Goal: Task Accomplishment & Management: Use online tool/utility

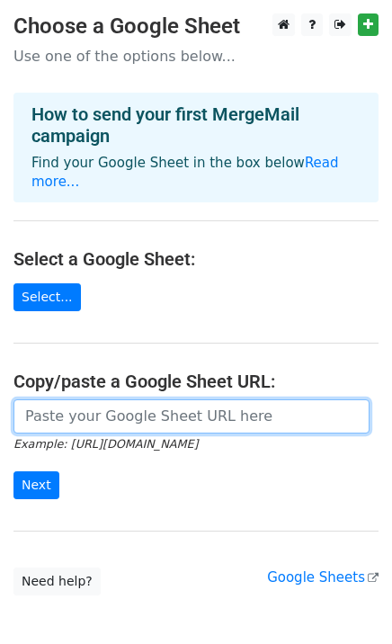
click at [89, 404] on input "url" at bounding box center [191, 417] width 356 height 34
paste input "https://docs.google.com/spreadsheets/d/1SNmxgN8k_FAKFr61aYHVPkxDyGqJSmFj/edit?g…"
type input "https://docs.google.com/spreadsheets/d/1SNmxgN8k_FAKFr61aYHVPkxDyGqJSmFj/edit?g…"
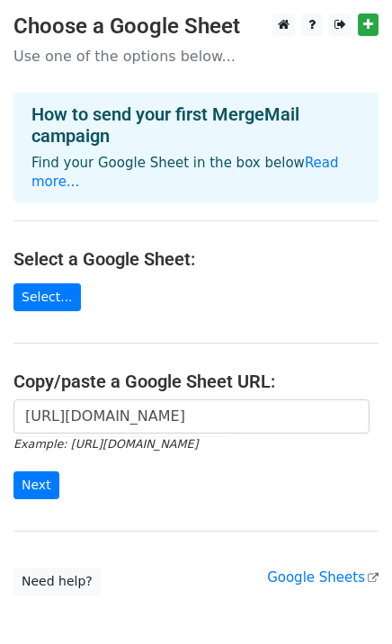
click at [121, 482] on div "https://docs.google.com/spreadsheets/d/1SNmxgN8k_FAKFr61aYHVPkxDyGqJSmFj/edit?g…" at bounding box center [196, 459] width 392 height 119
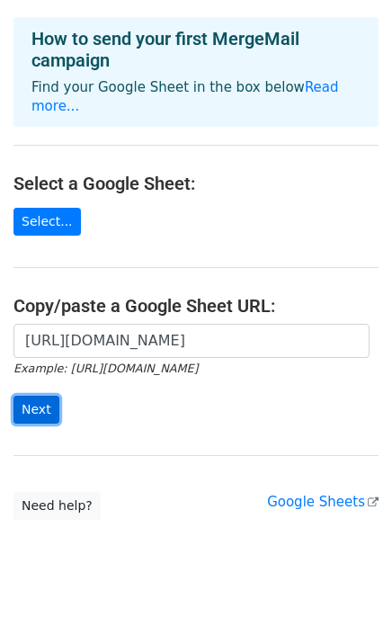
click at [40, 396] on input "Next" at bounding box center [36, 410] width 46 height 28
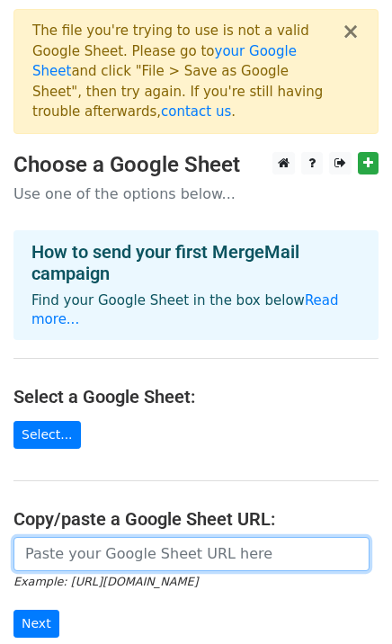
click at [51, 537] on input "url" at bounding box center [191, 554] width 356 height 34
paste input "https://docs.google.com/spreadsheets/d/1PEwC-OAZw1QkmVbcIn3Wfn4tNVsFSPot8esZ8yU…"
type input "https://docs.google.com/spreadsheets/d/1PEwC-OAZw1QkmVbcIn3Wfn4tNVsFSPot8esZ8yU…"
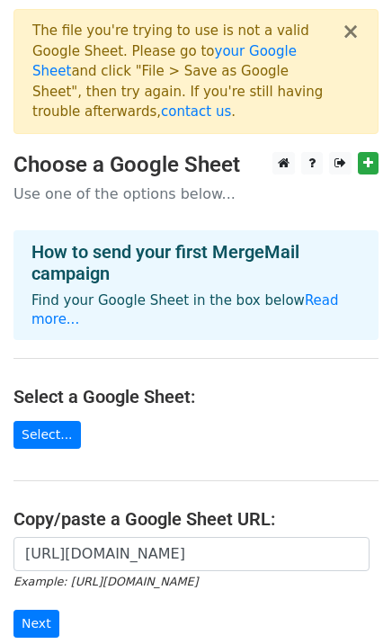
scroll to position [0, 0]
click at [368, 538] on form "https://docs.google.com/spreadsheets/d/1PEwC-OAZw1QkmVbcIn3Wfn4tNVsFSPot8esZ8yU…" at bounding box center [195, 587] width 365 height 101
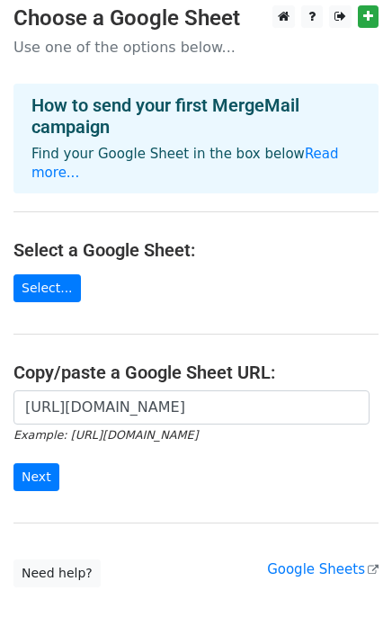
scroll to position [148, 0]
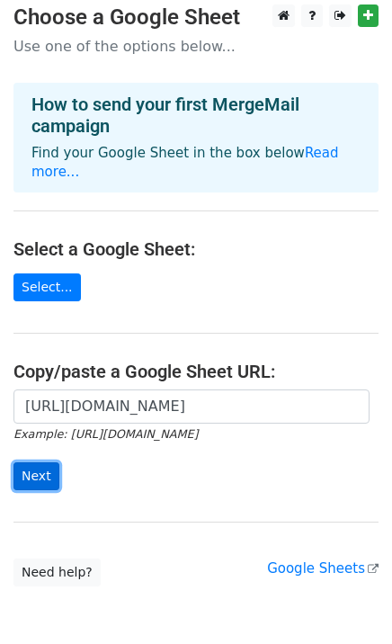
click at [38, 462] on input "Next" at bounding box center [36, 476] width 46 height 28
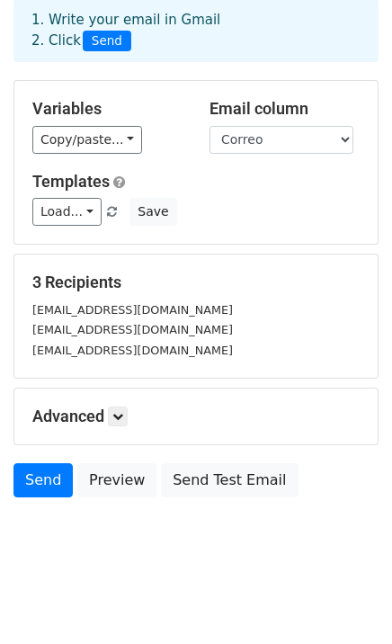
scroll to position [94, 0]
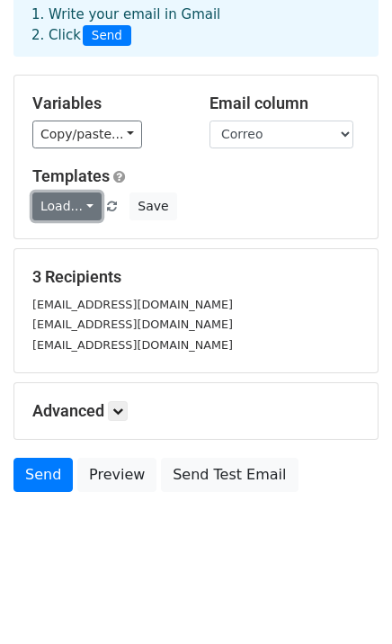
click at [83, 211] on link "Load..." at bounding box center [66, 207] width 69 height 28
click at [81, 209] on link "Load..." at bounding box center [66, 207] width 69 height 28
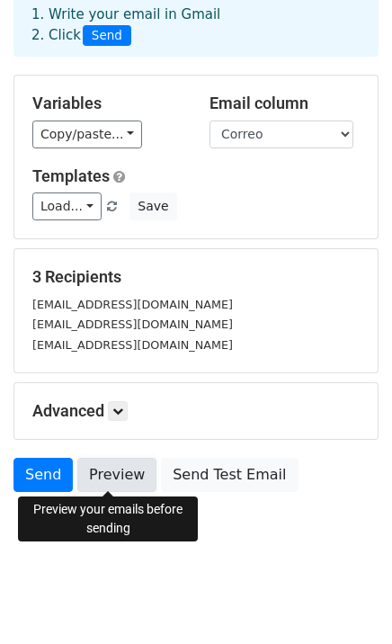
click at [117, 479] on link "Preview" at bounding box center [116, 475] width 79 height 34
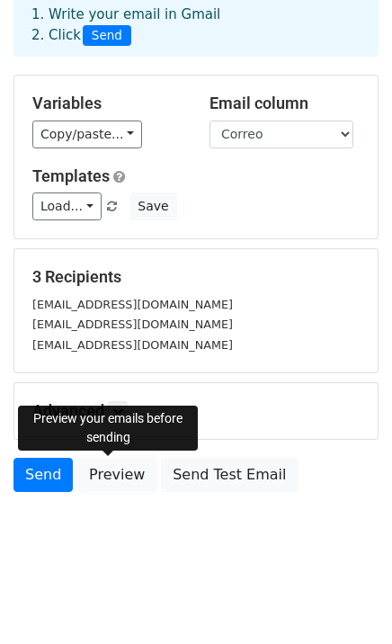
scroll to position [0, 0]
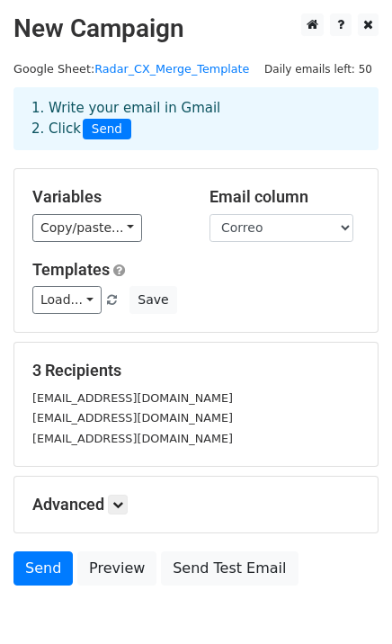
click at [265, 513] on h5 "Advanced" at bounding box center [196, 505] width 328 height 20
click at [121, 513] on link at bounding box center [118, 505] width 20 height 20
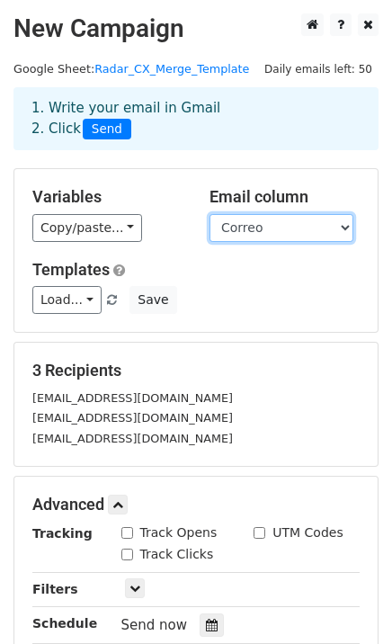
click at [271, 228] on select "Nombre Correo Nota Personalizada" at bounding box center [282, 228] width 144 height 28
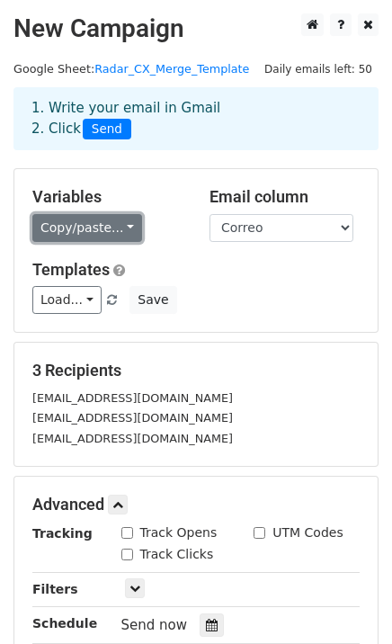
click at [123, 233] on link "Copy/paste..." at bounding box center [87, 228] width 110 height 28
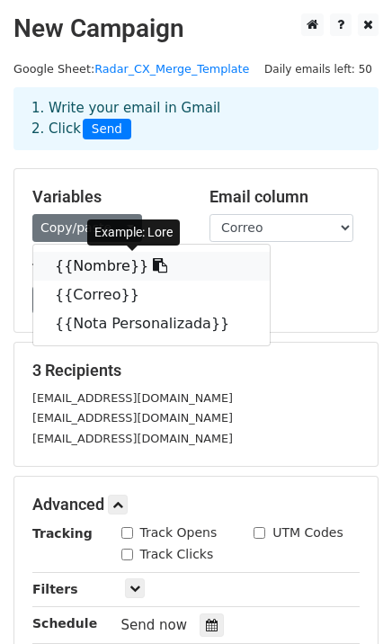
click at [153, 268] on icon at bounding box center [160, 265] width 14 height 14
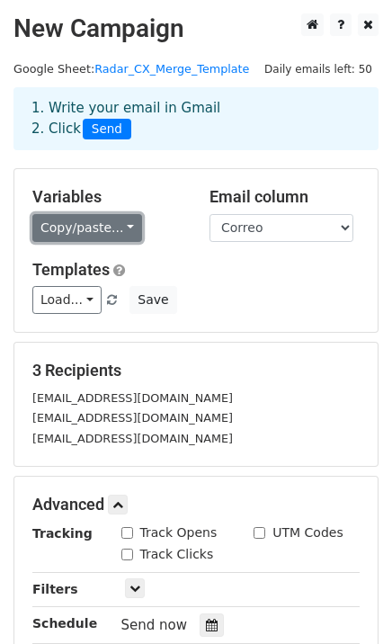
click at [113, 227] on link "Copy/paste..." at bounding box center [87, 228] width 110 height 28
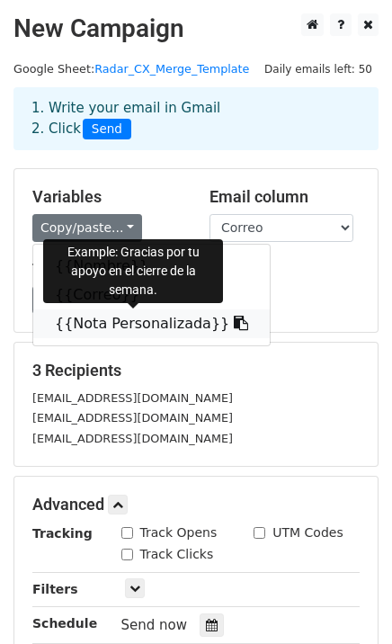
click at [234, 327] on icon at bounding box center [241, 323] width 14 height 14
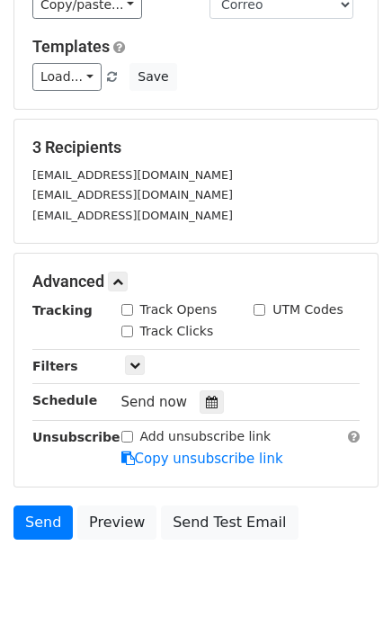
scroll to position [269, 0]
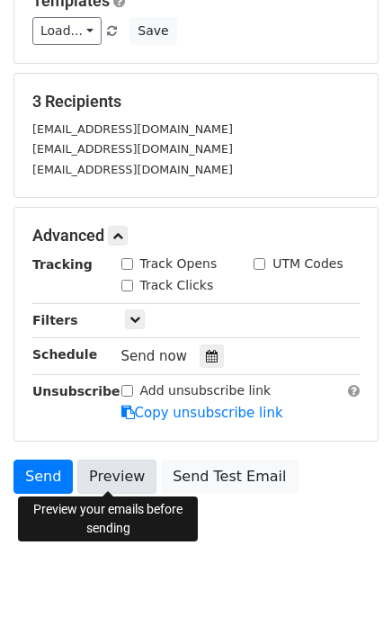
click at [99, 477] on link "Preview" at bounding box center [116, 477] width 79 height 34
click at [100, 480] on link "Preview" at bounding box center [116, 477] width 79 height 34
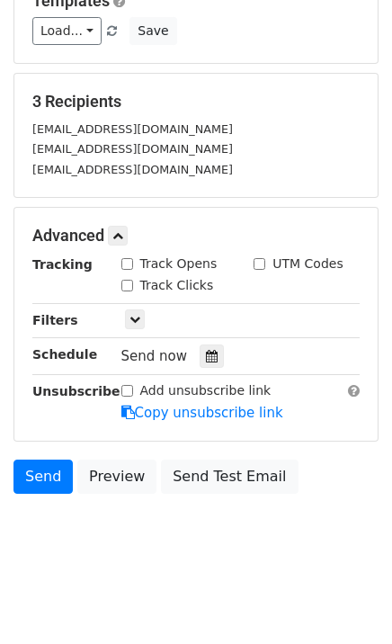
click at [158, 556] on body "New Campaign Daily emails left: 50 Google Sheet: Radar_CX_Merge_Template 1. Wri…" at bounding box center [196, 159] width 392 height 830
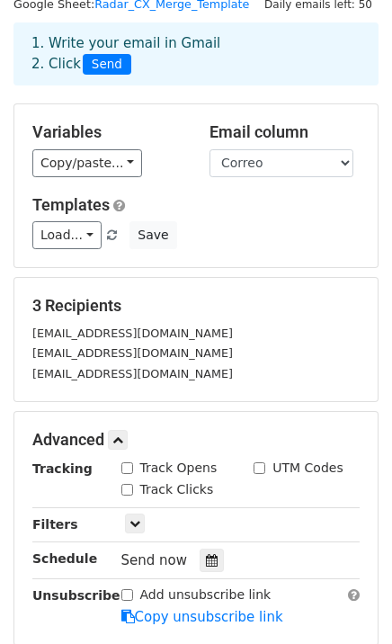
scroll to position [65, 0]
click at [125, 469] on input "Track Opens" at bounding box center [127, 468] width 12 height 12
checkbox input "true"
click at [130, 489] on input "Track Clicks" at bounding box center [127, 490] width 12 height 12
checkbox input "true"
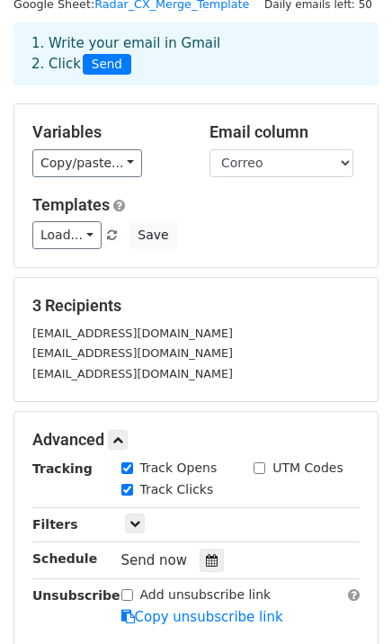
scroll to position [0, 0]
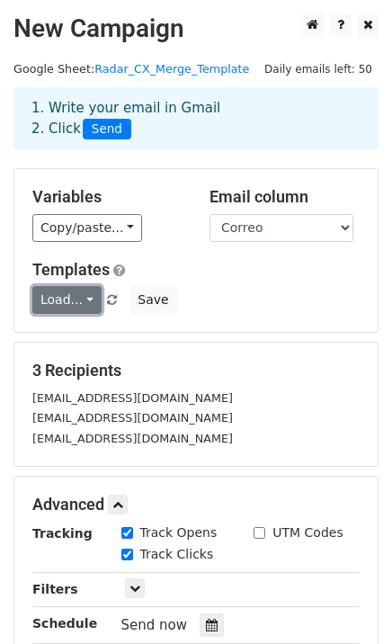
click at [85, 308] on link "Load..." at bounding box center [66, 300] width 69 height 28
click at [214, 298] on div "Load... No templates saved Save" at bounding box center [196, 300] width 355 height 28
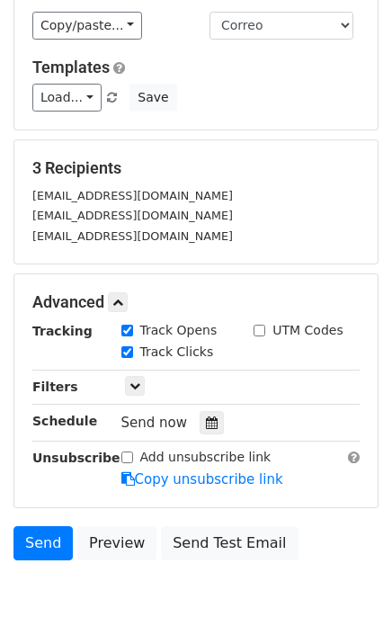
scroll to position [269, 0]
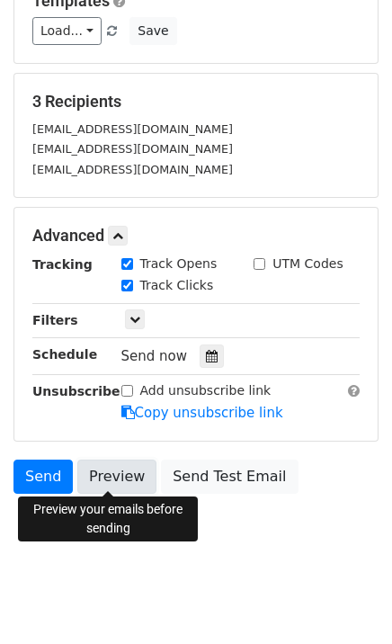
click at [111, 483] on link "Preview" at bounding box center [116, 477] width 79 height 34
click at [103, 473] on link "Preview" at bounding box center [116, 477] width 79 height 34
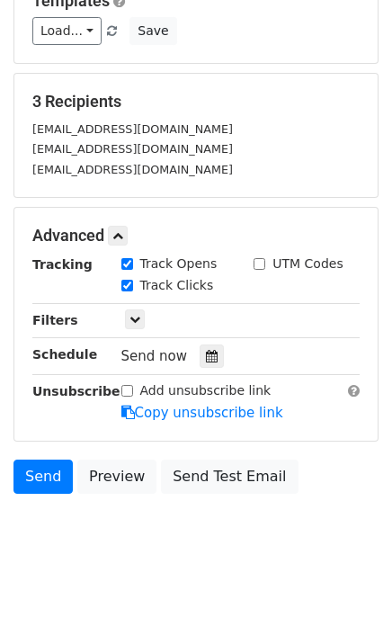
click at [106, 544] on body "New Campaign Daily emails left: 50 Google Sheet: Radar_CX_Merge_Template 1. Wri…" at bounding box center [196, 159] width 392 height 830
click at [26, 480] on link "Send" at bounding box center [42, 477] width 59 height 34
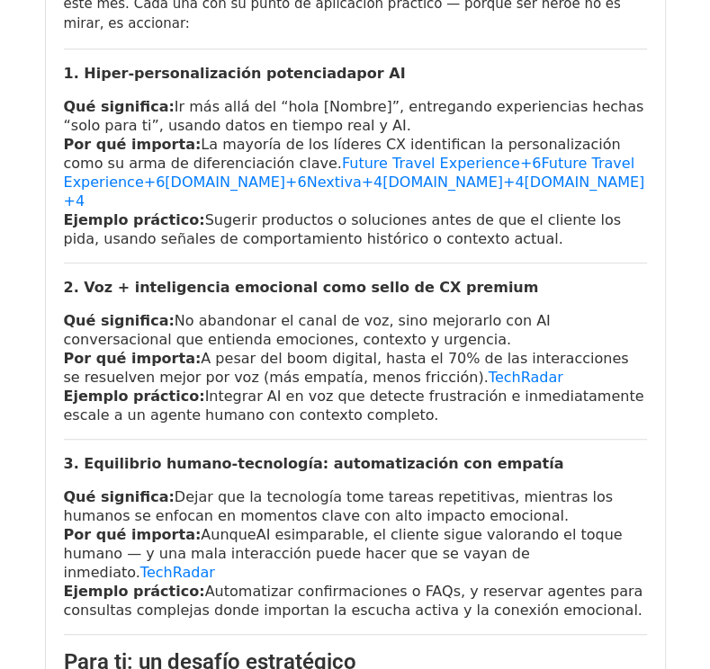
scroll to position [410, 0]
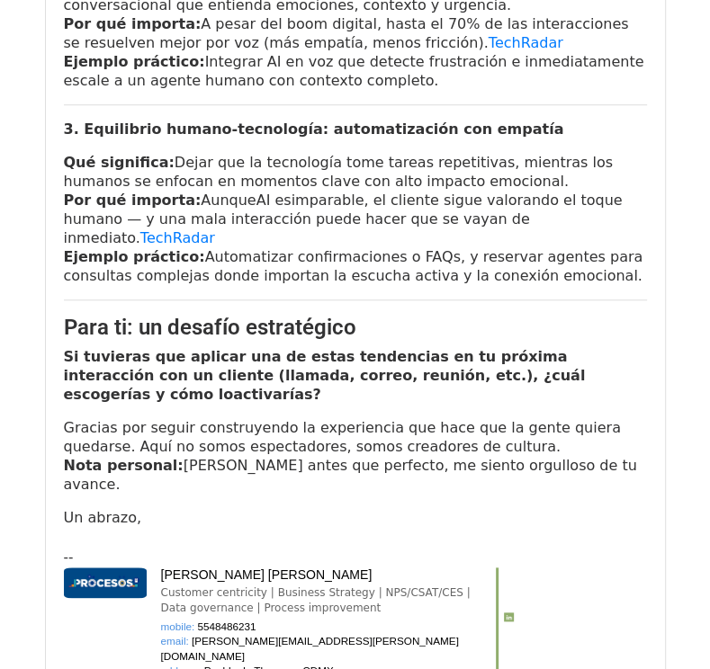
scroll to position [759, 0]
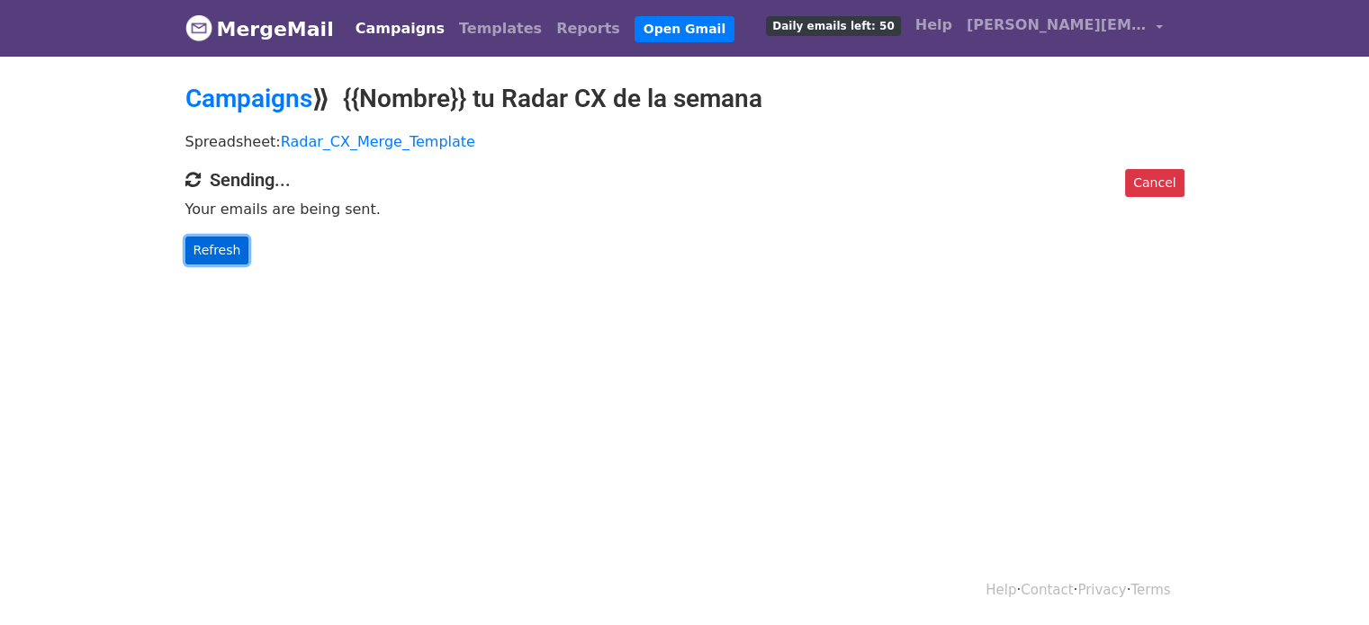
click at [200, 251] on link "Refresh" at bounding box center [217, 251] width 64 height 28
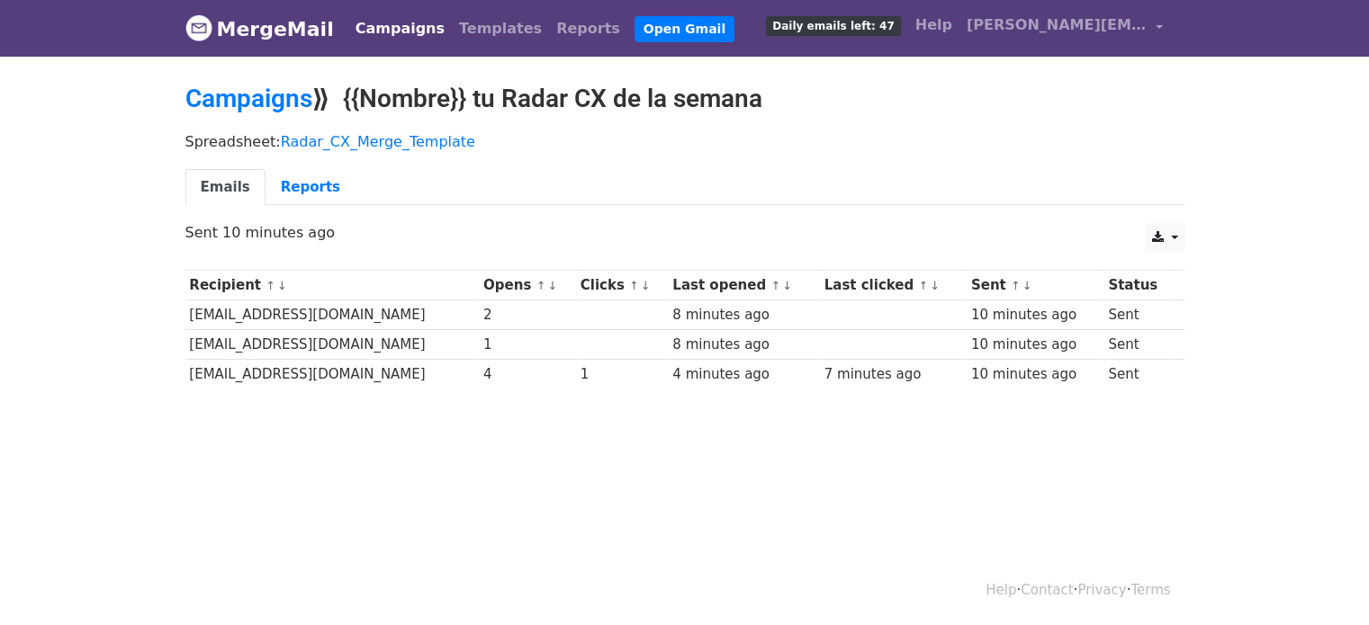
click at [373, 484] on html "MergeMail Campaigns Templates Reports Open Gmail Daily emails left: 47 Help [PE…" at bounding box center [684, 312] width 1369 height 625
click at [578, 467] on body "MergeMail Campaigns Templates Reports Open Gmail Daily emails left: 47 Help [PE…" at bounding box center [684, 237] width 1369 height 475
click at [893, 26] on span "Daily emails left: 47" at bounding box center [833, 26] width 134 height 20
